Goal: Check status: Check status

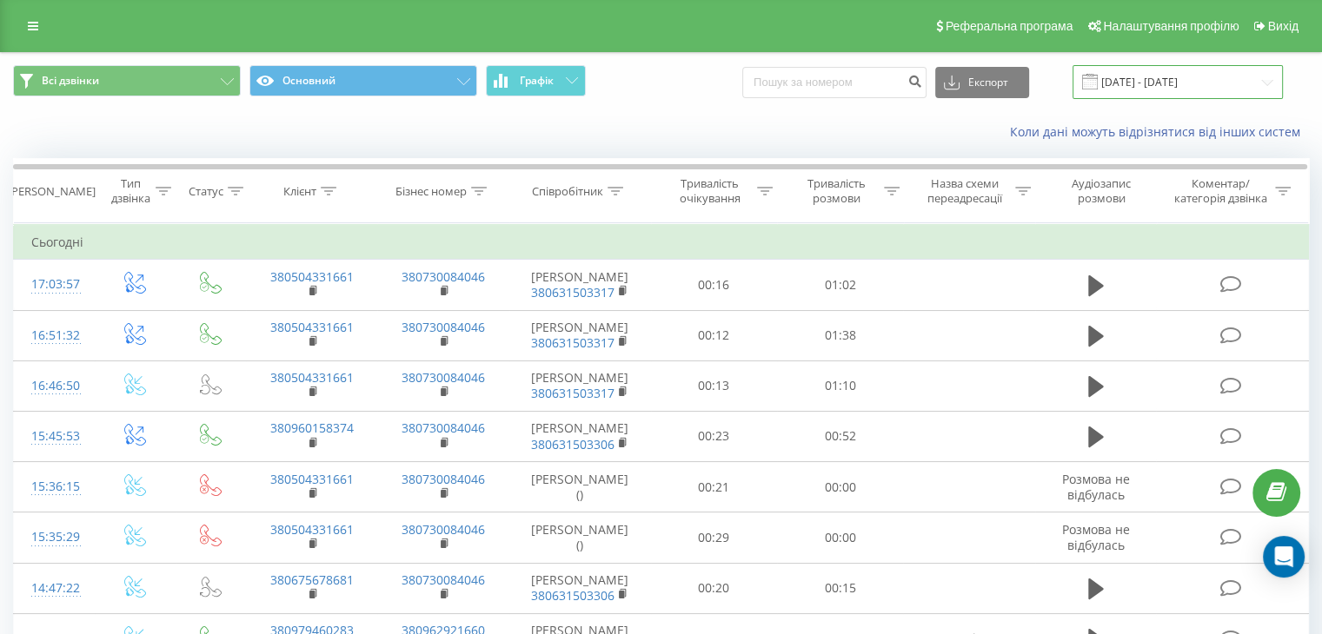
click at [1259, 79] on input "[DATE] - [DATE]" at bounding box center [1177, 82] width 210 height 34
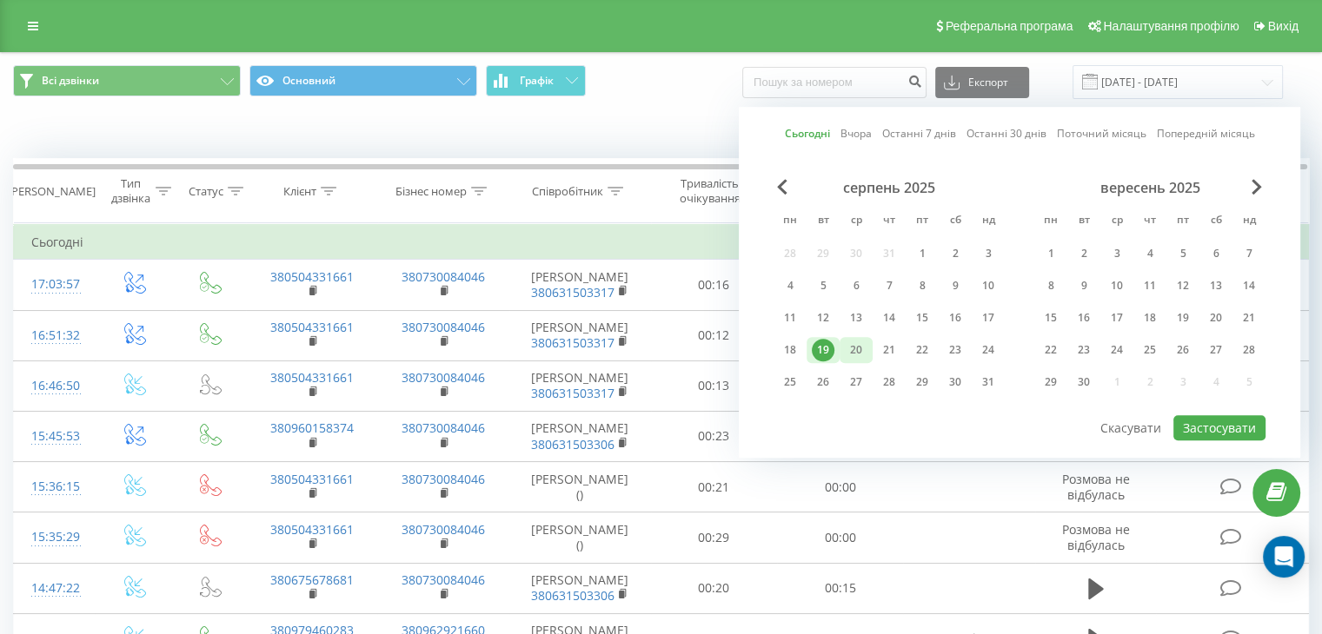
click at [852, 347] on div "20" at bounding box center [856, 350] width 23 height 23
click at [1244, 421] on button "Застосувати" at bounding box center [1219, 427] width 92 height 25
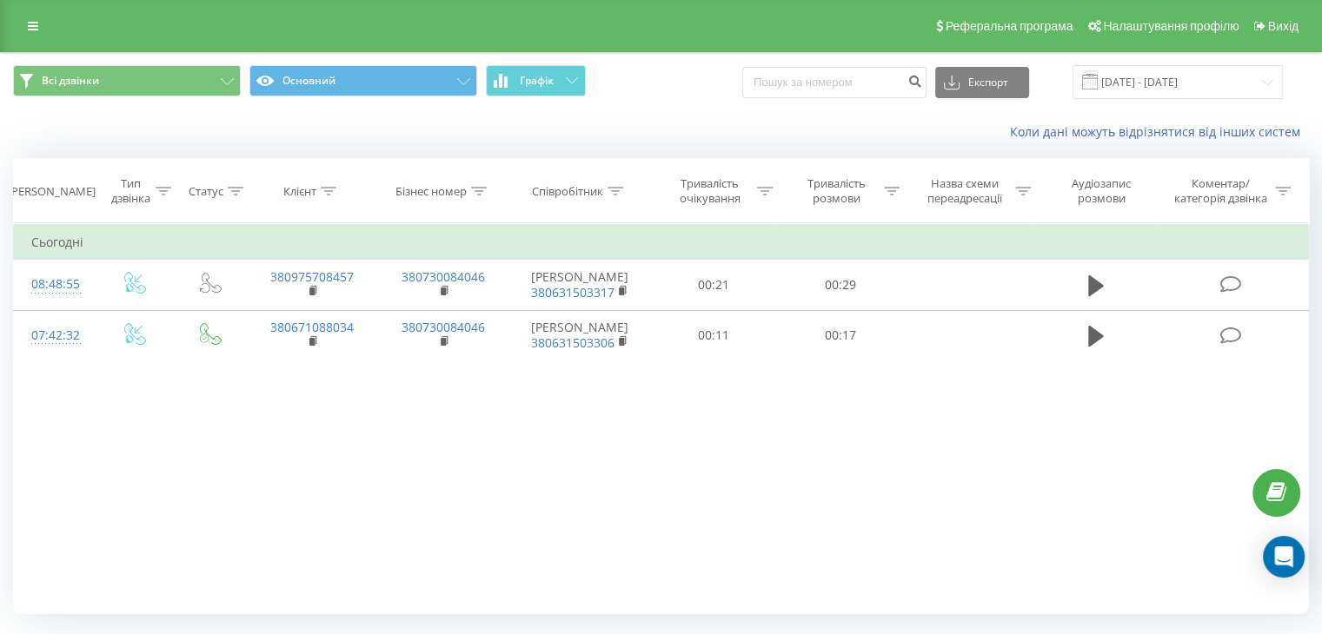
click at [963, 474] on div "Фільтрувати за умовою Дорівнює Введіть значення Скасувати OK Фільтрувати за умо…" at bounding box center [661, 418] width 1296 height 391
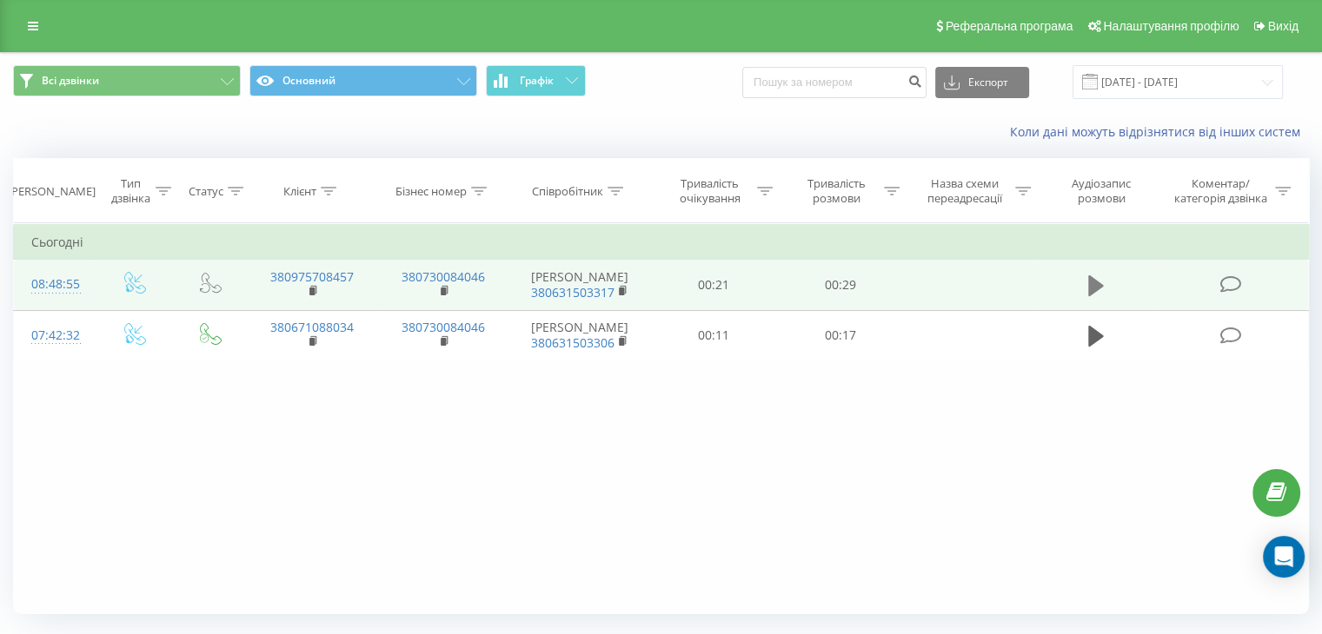
click at [1086, 289] on button at bounding box center [1096, 286] width 26 height 26
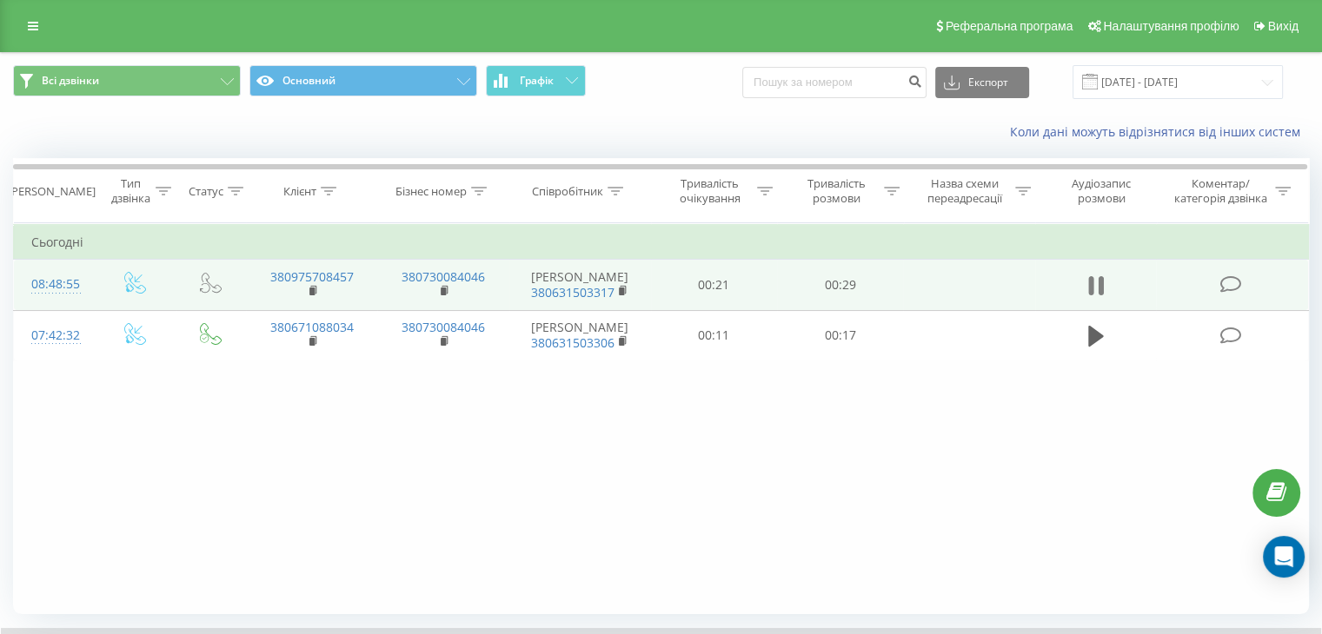
click at [1095, 282] on icon at bounding box center [1096, 286] width 16 height 24
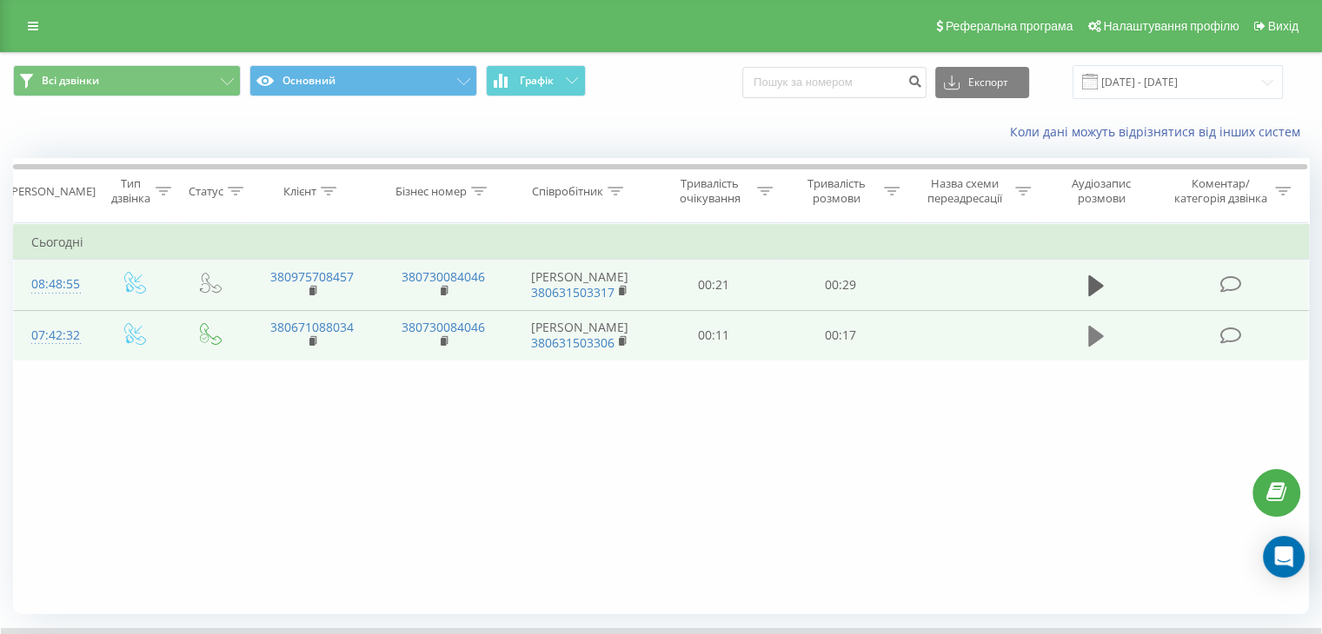
click at [1097, 336] on icon at bounding box center [1096, 336] width 16 height 21
click at [1095, 338] on icon at bounding box center [1096, 336] width 16 height 24
click at [1265, 81] on input "[DATE] - [DATE]" at bounding box center [1177, 82] width 210 height 34
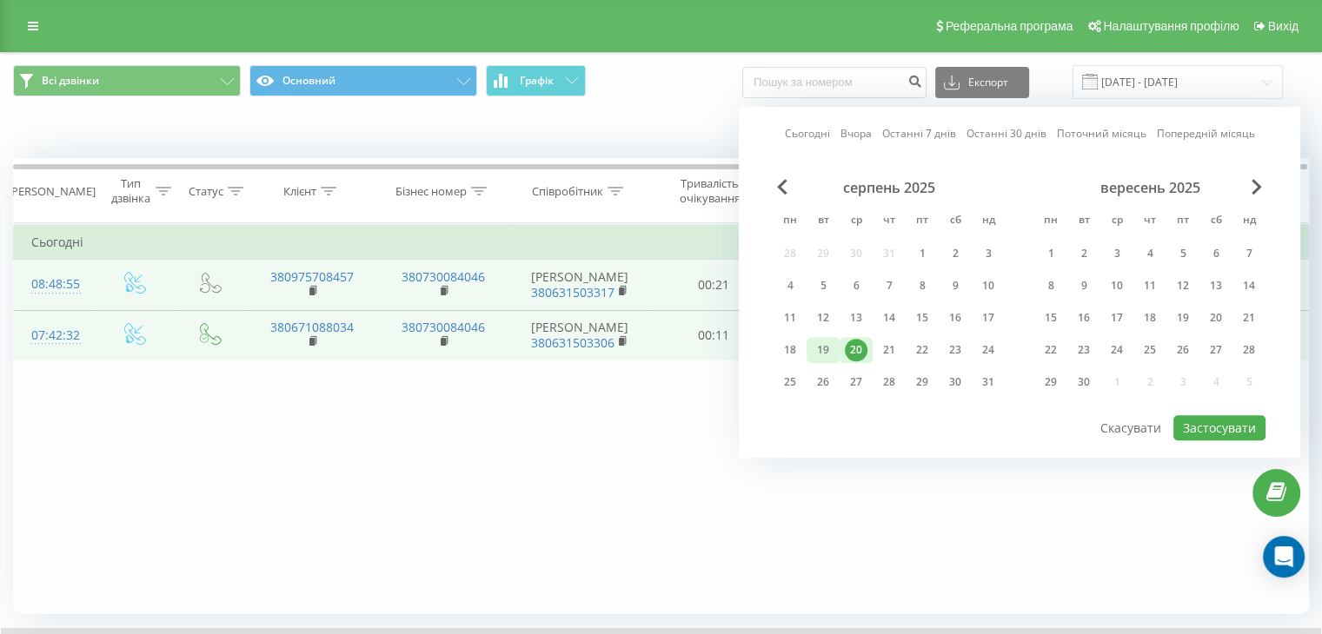
click at [827, 352] on div "19" at bounding box center [823, 350] width 23 height 23
click at [1226, 420] on button "Застосувати" at bounding box center [1219, 427] width 92 height 25
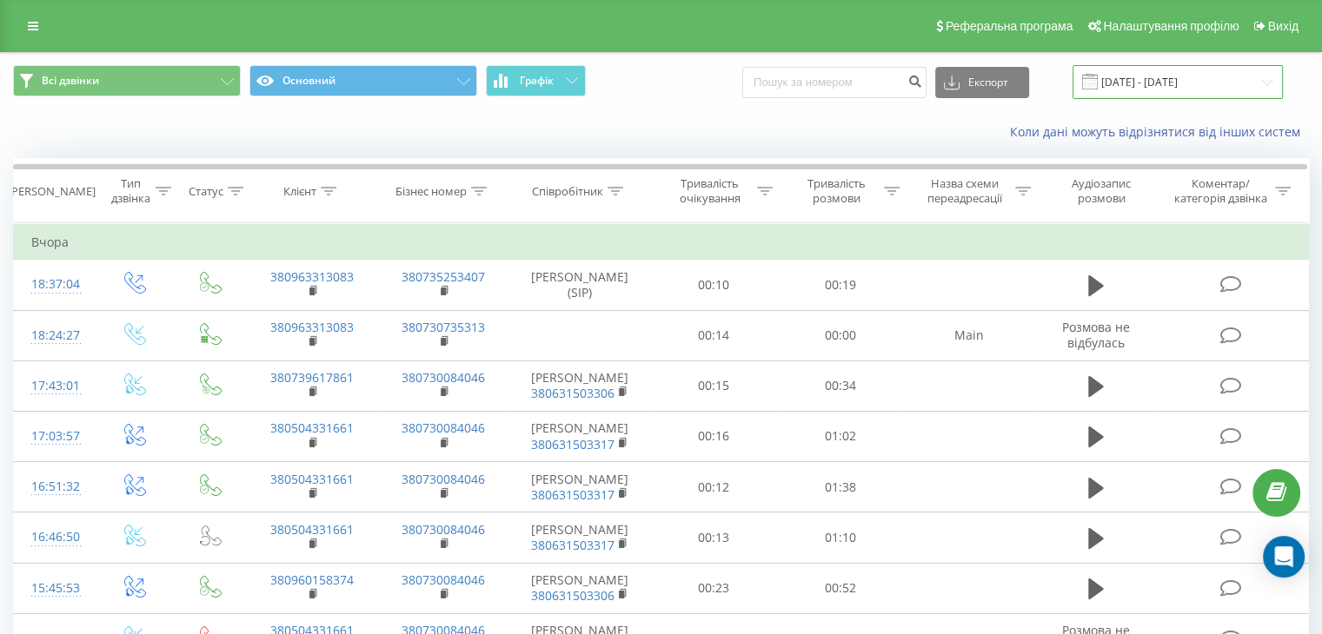
click at [1272, 81] on input "[DATE] - [DATE]" at bounding box center [1177, 82] width 210 height 34
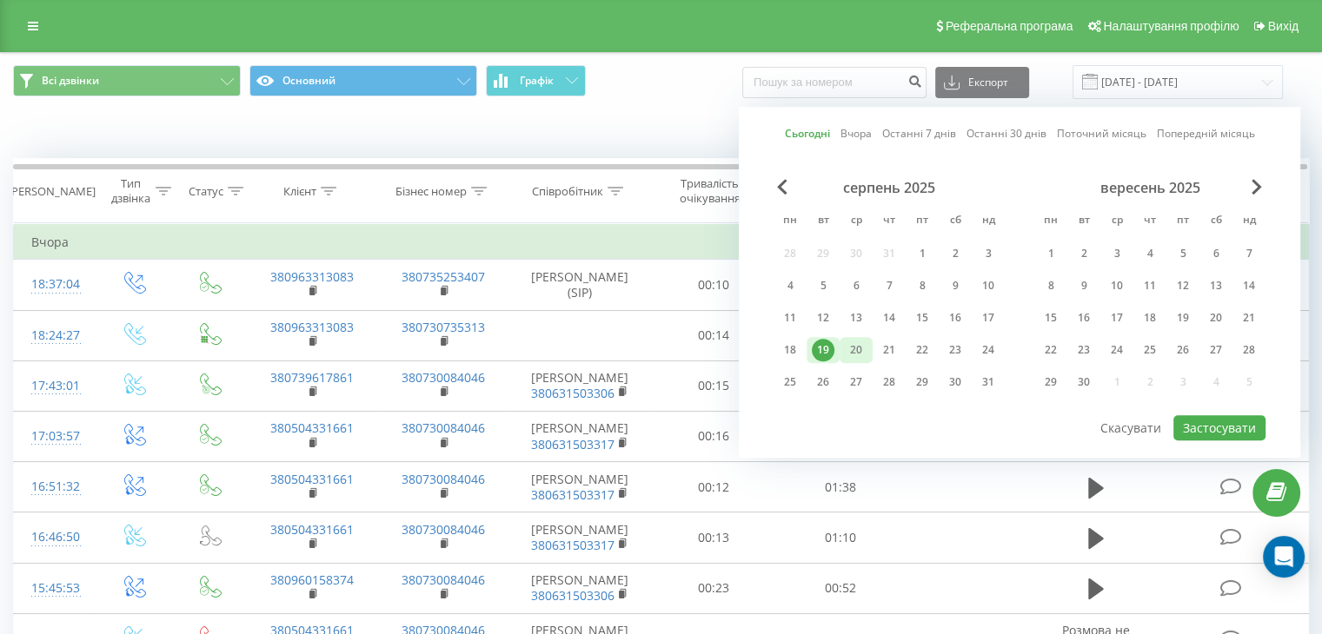
click at [856, 345] on div "20" at bounding box center [856, 350] width 23 height 23
click at [1208, 422] on button "Застосувати" at bounding box center [1219, 427] width 92 height 25
type input "[DATE] - [DATE]"
